Goal: Transaction & Acquisition: Purchase product/service

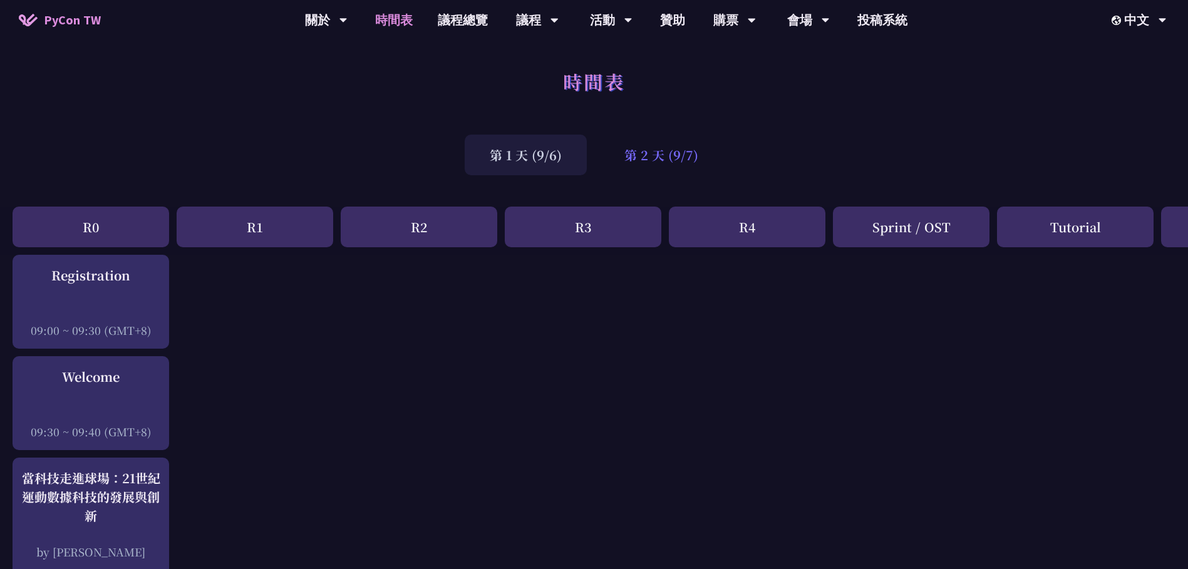
click at [672, 152] on div "第 2 天 (9/7)" at bounding box center [662, 155] width 124 height 41
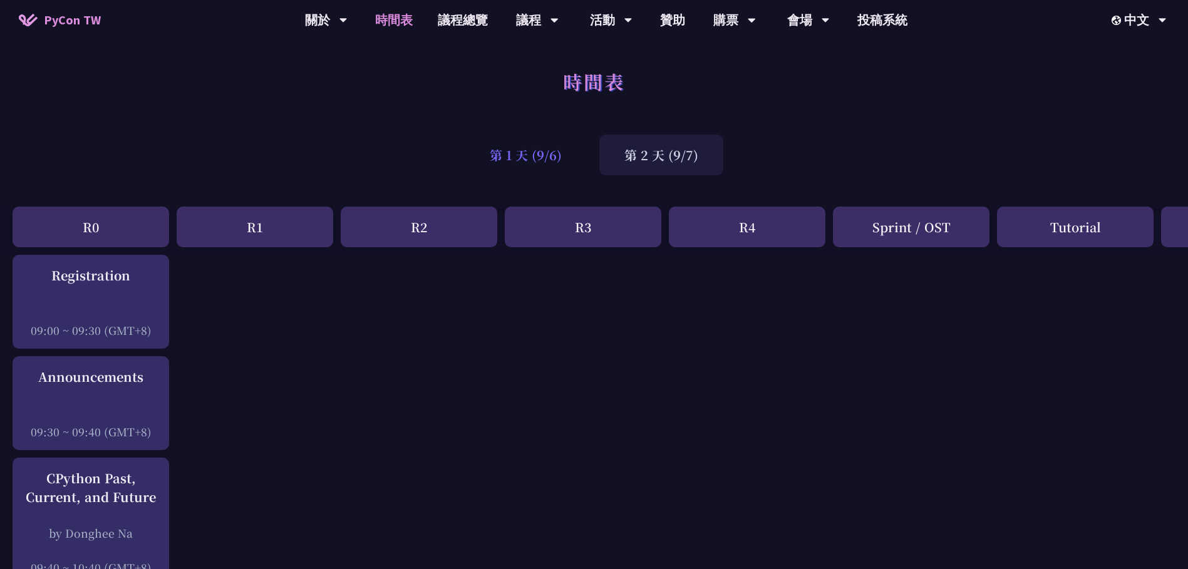
click at [546, 159] on div "第 1 天 (9/6)" at bounding box center [526, 155] width 122 height 41
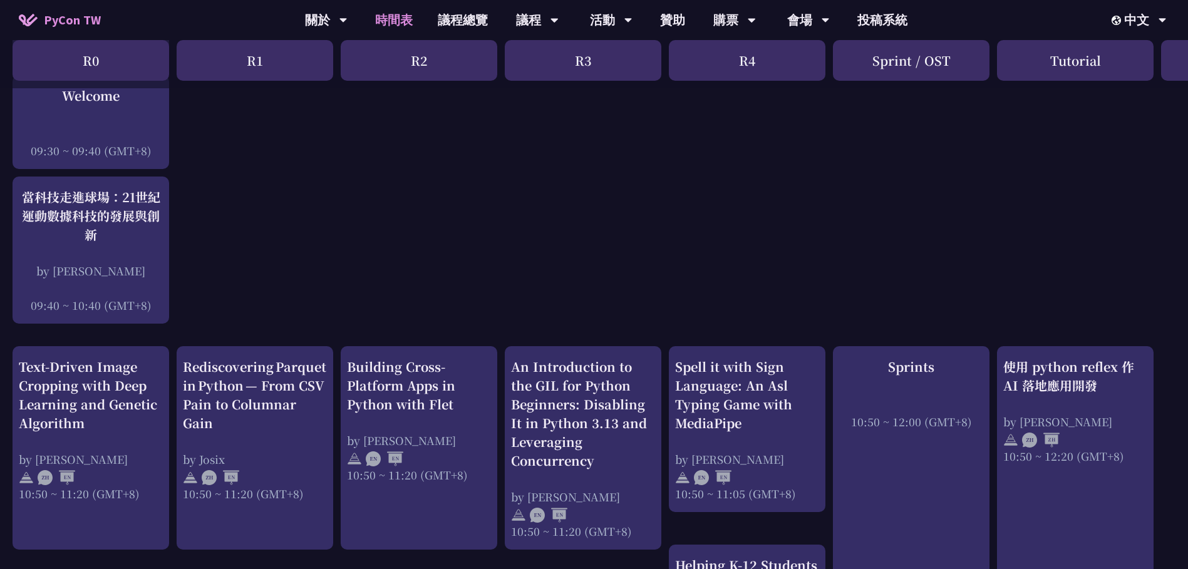
scroll to position [313, 0]
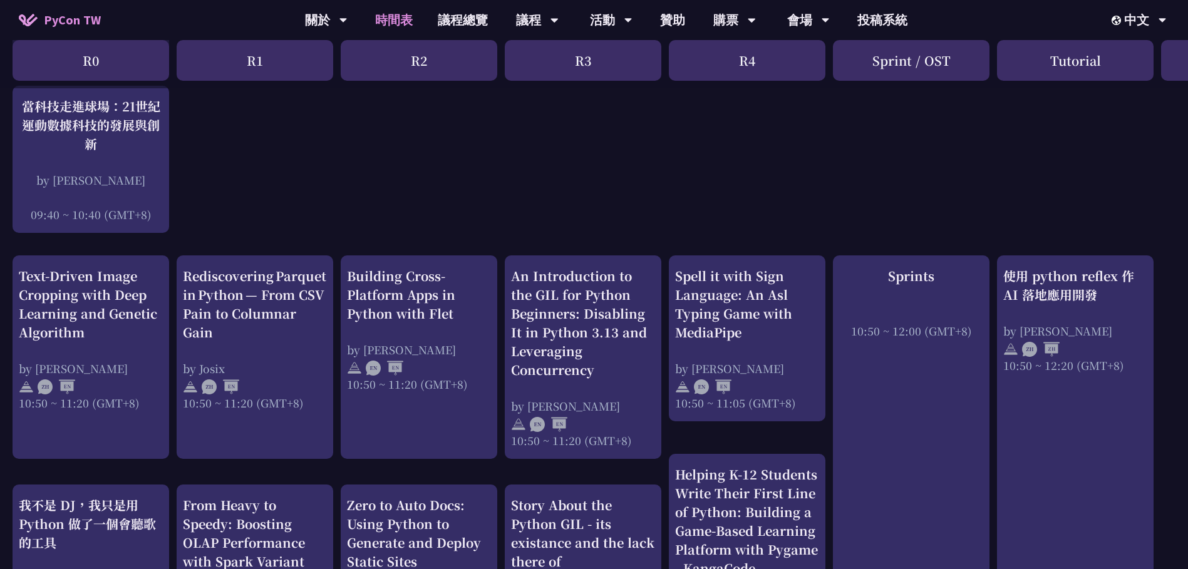
scroll to position [376, 0]
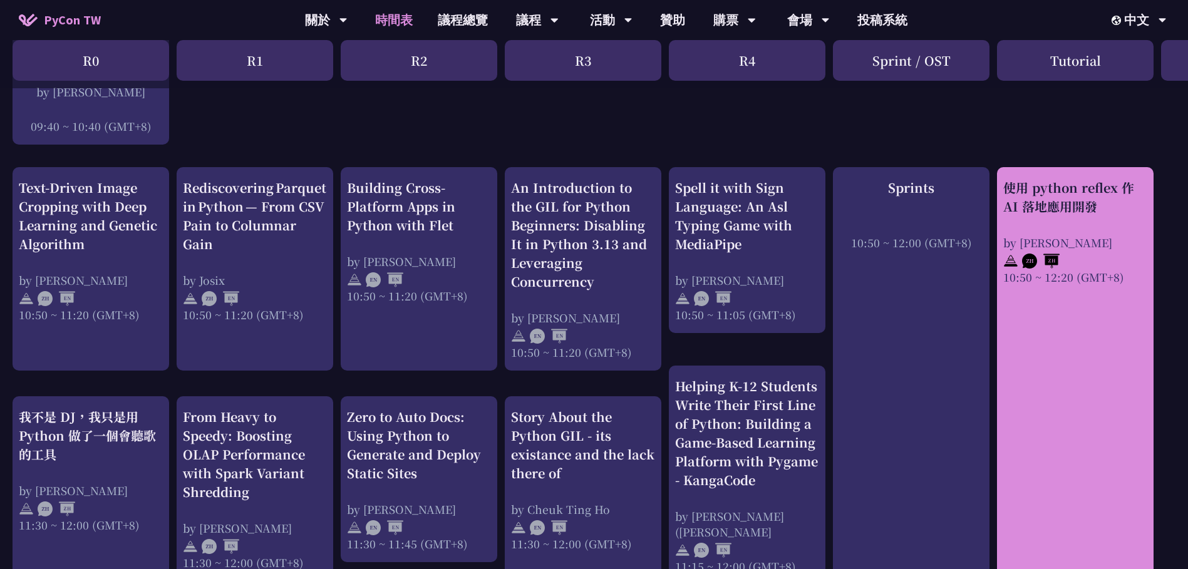
scroll to position [439, 0]
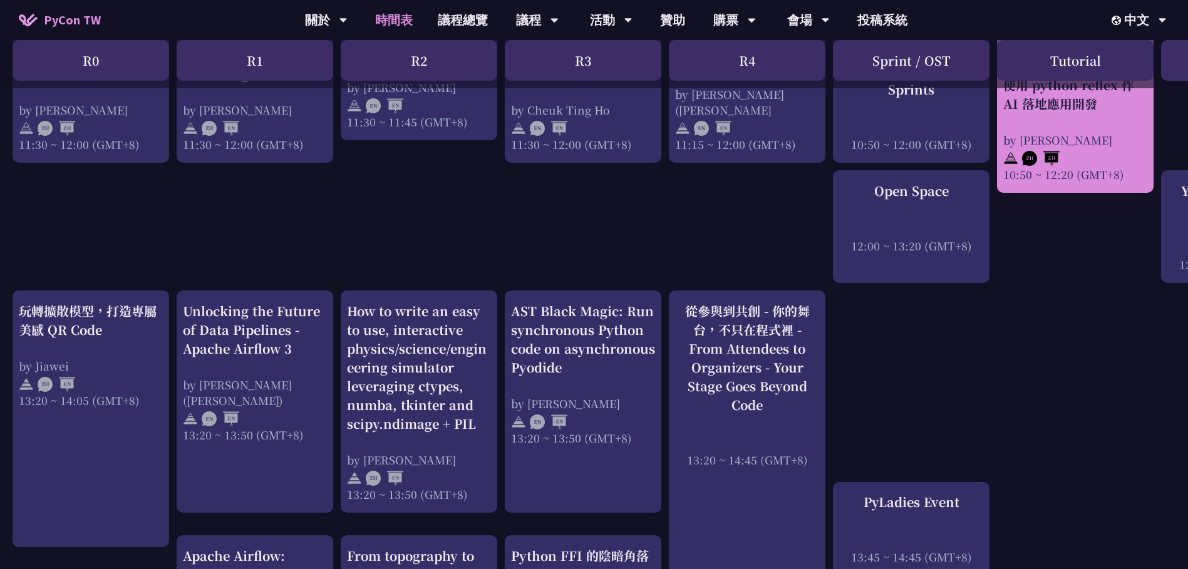
scroll to position [1002, 0]
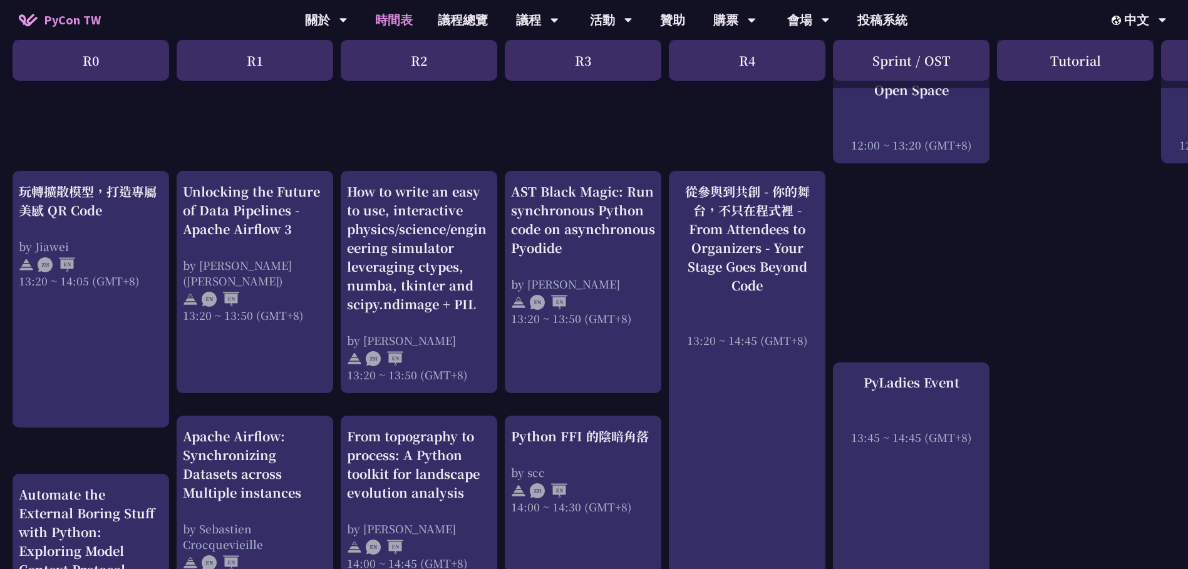
click at [1058, 209] on div "An Introduction to the GIL for Python Beginners: Disabling It in Python 3.13 an…" at bounding box center [665, 285] width 1331 height 2064
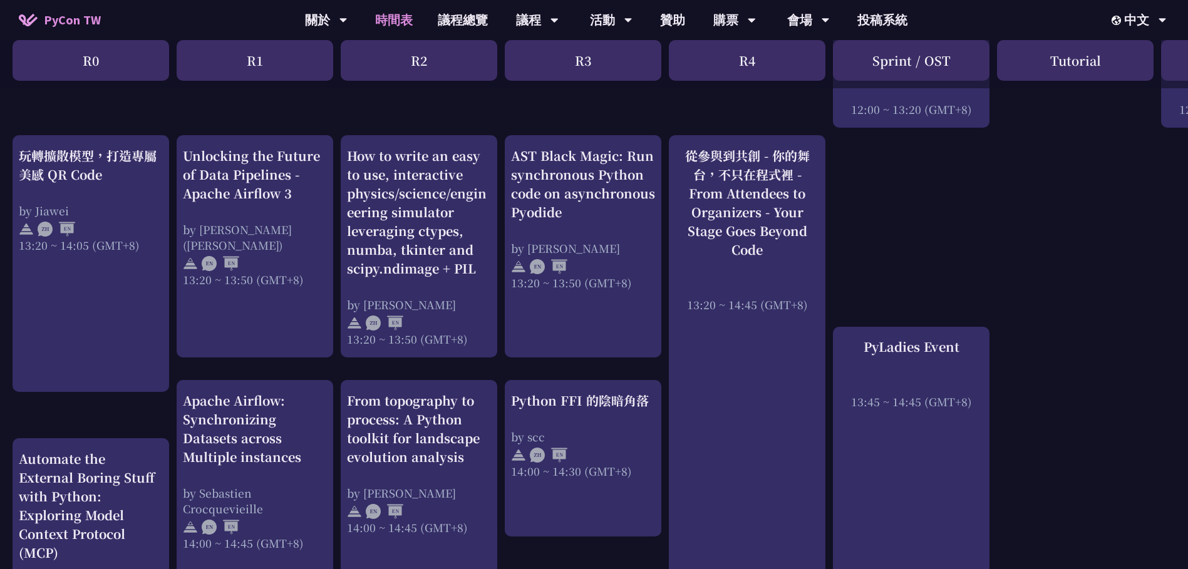
scroll to position [1128, 0]
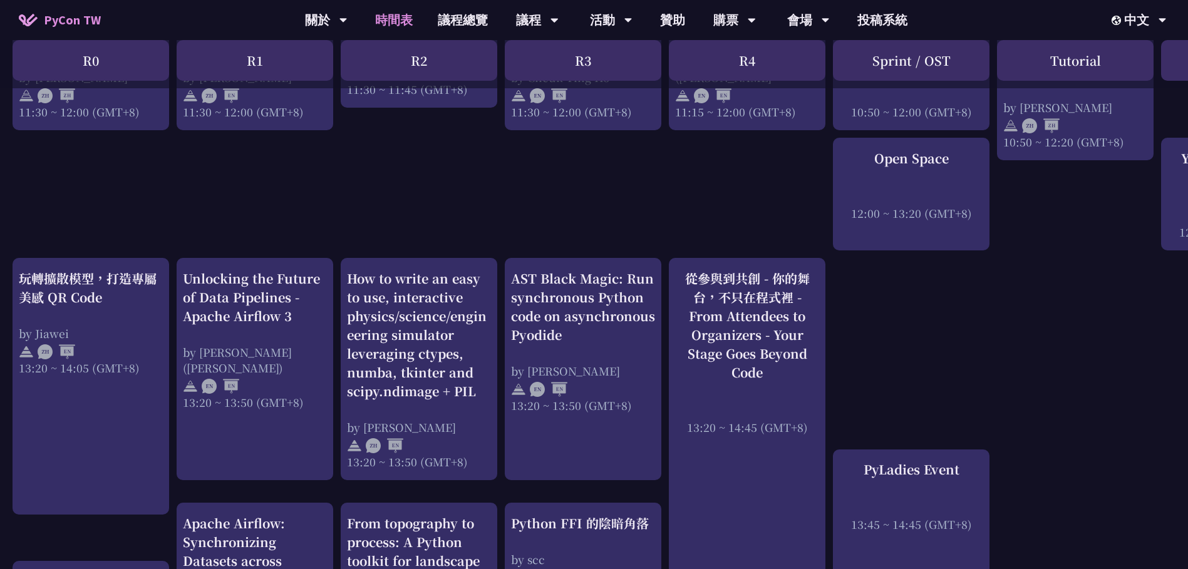
scroll to position [689, 0]
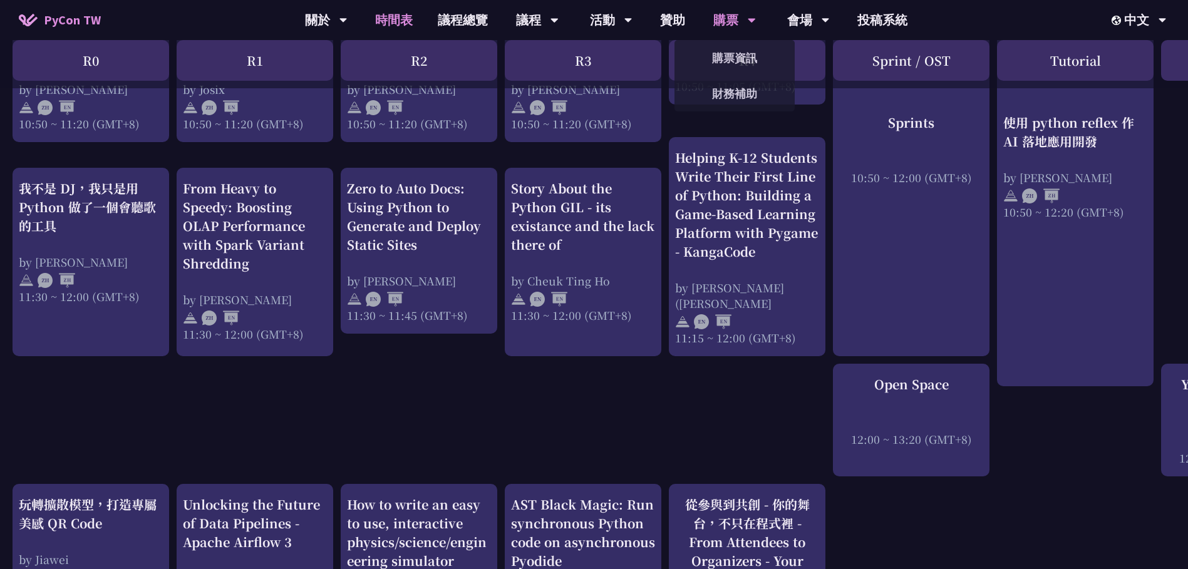
click at [348, 21] on div "購票" at bounding box center [326, 20] width 43 height 40
click at [720, 66] on link "購票資訊" at bounding box center [735, 57] width 120 height 29
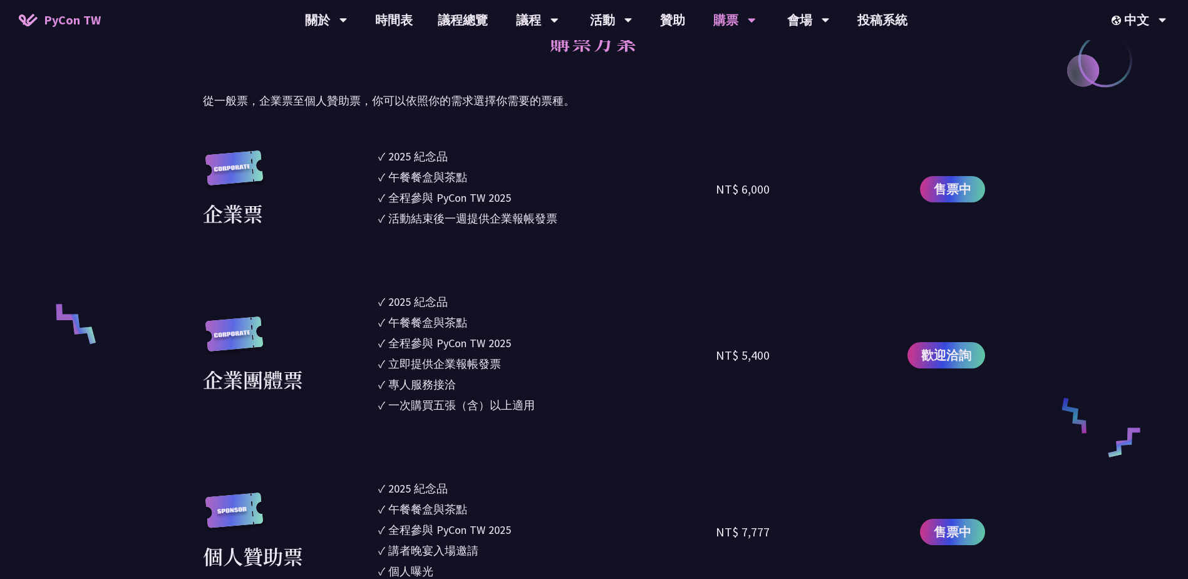
scroll to position [689, 0]
drag, startPoint x: 719, startPoint y: 355, endPoint x: 779, endPoint y: 356, distance: 60.2
click at [779, 356] on div "NT$ 5,400" at bounding box center [800, 354] width 169 height 124
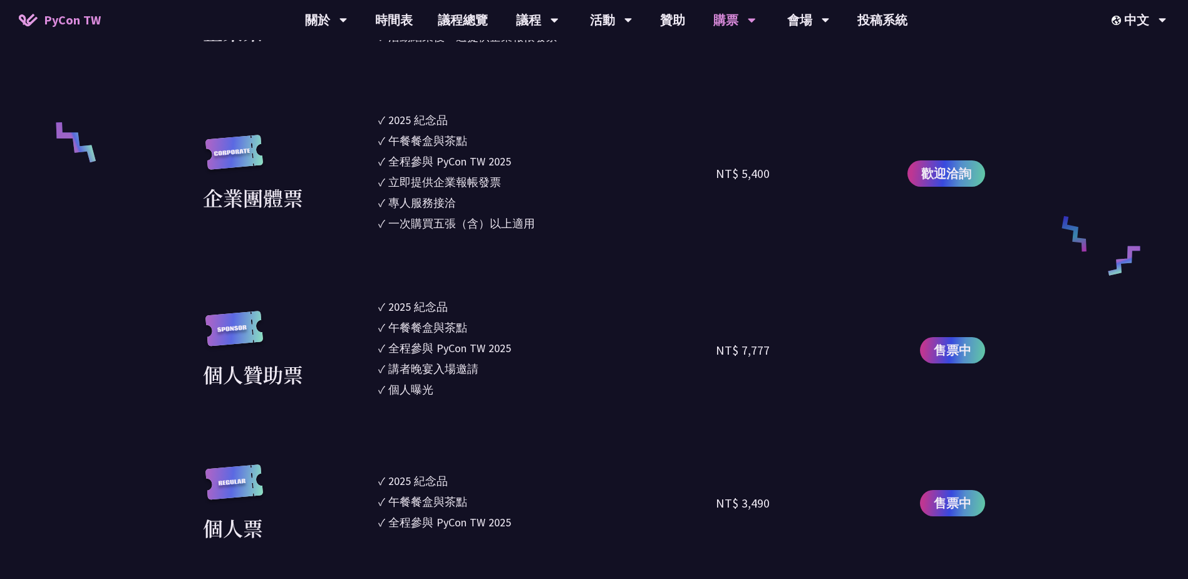
scroll to position [940, 0]
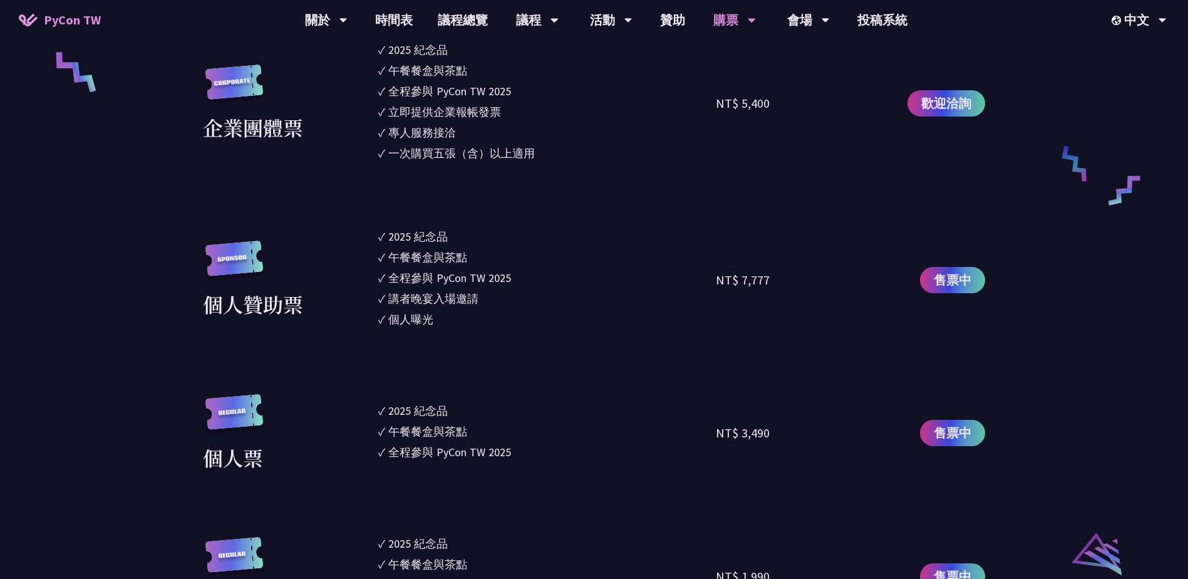
drag, startPoint x: 658, startPoint y: 355, endPoint x: 669, endPoint y: 331, distance: 25.5
click at [672, 332] on section "企業票 ✓ 2025 紀念品 ✓ 午餐餐盒與茶點 ✓ 全程參與 PyCon TW 2025 ✓ 活動結束後一週提供企業報帳發票 NT$ 6,000 售票中 企…" at bounding box center [594, 327] width 782 height 862
drag, startPoint x: 669, startPoint y: 331, endPoint x: 583, endPoint y: 330, distance: 85.8
click at [583, 330] on ul "✓ 2025 [PERSON_NAME]✓ 午餐餐盒與茶點 ✓ 全程參與 PyCon TW 2025 ✓ 講者晚宴入場邀請 ✓ 個人曝光" at bounding box center [547, 279] width 338 height 103
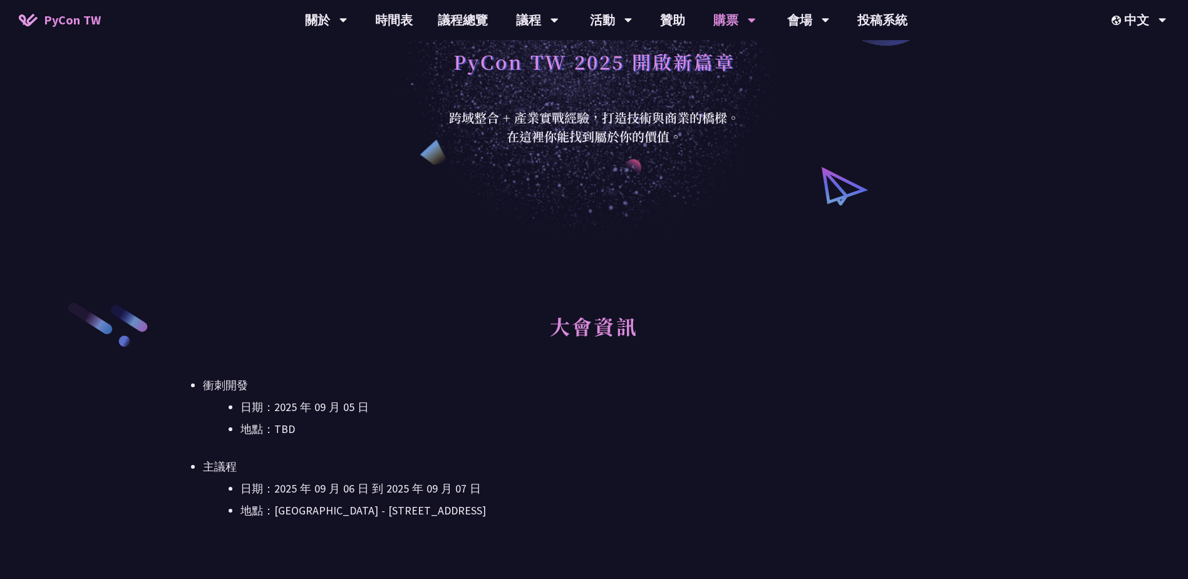
scroll to position [0, 0]
